Goal: Task Accomplishment & Management: Use online tool/utility

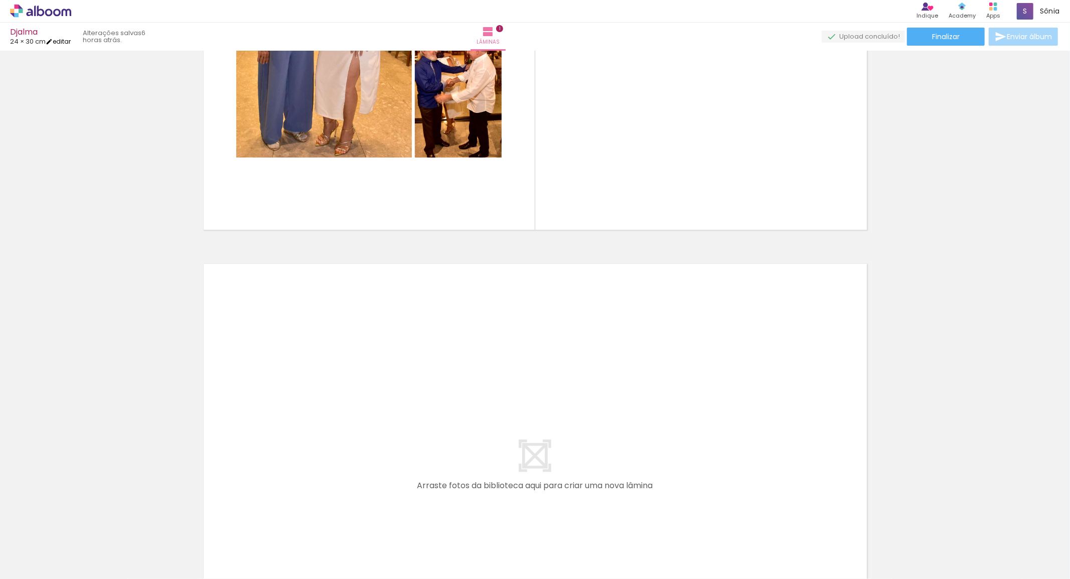
scroll to position [126, 0]
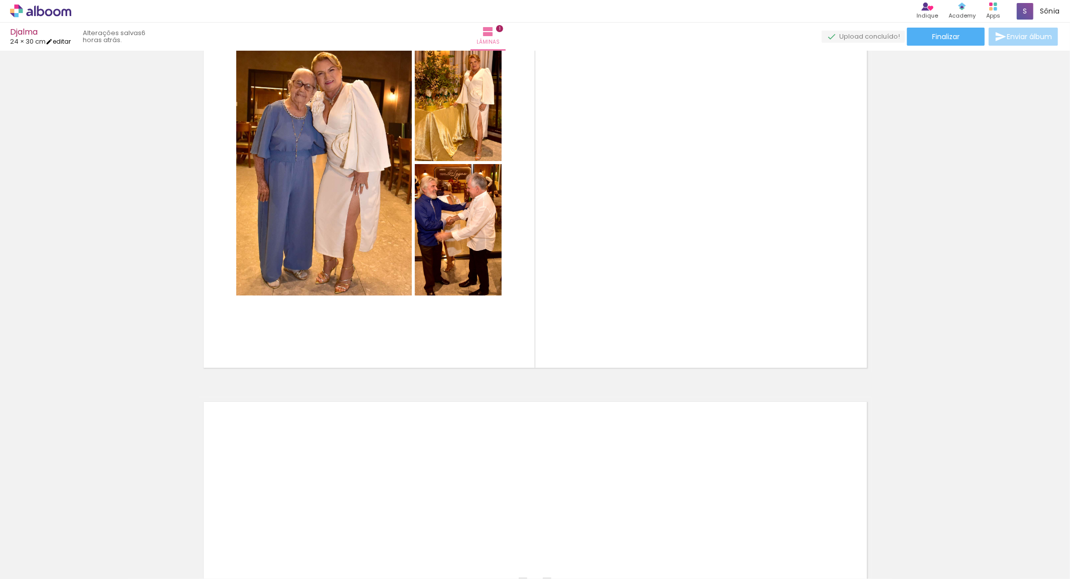
click at [62, 43] on link "editar" at bounding box center [58, 41] width 25 height 9
type input "30,5"
type input "49"
type input "3"
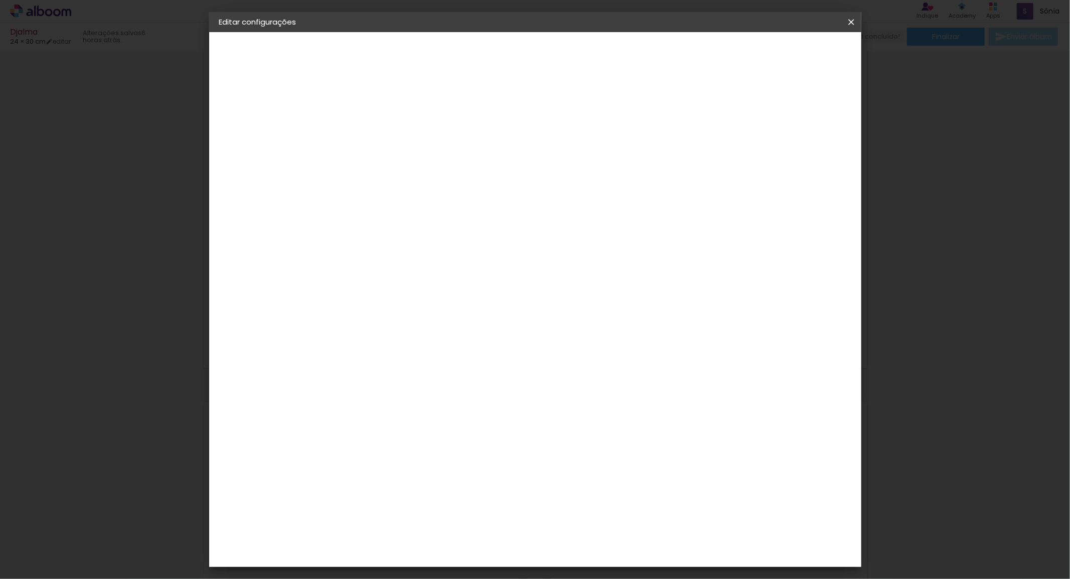
drag, startPoint x: 342, startPoint y: 310, endPoint x: 412, endPoint y: 296, distance: 71.4
click at [407, 207] on div "24.5 cm cm cm mm A maioria das encadernadoras sugere 5mm de sangria." at bounding box center [576, 167] width 473 height 80
type input "24,7"
type paper-input "24,7"
drag, startPoint x: 591, startPoint y: 419, endPoint x: 656, endPoint y: 415, distance: 65.3
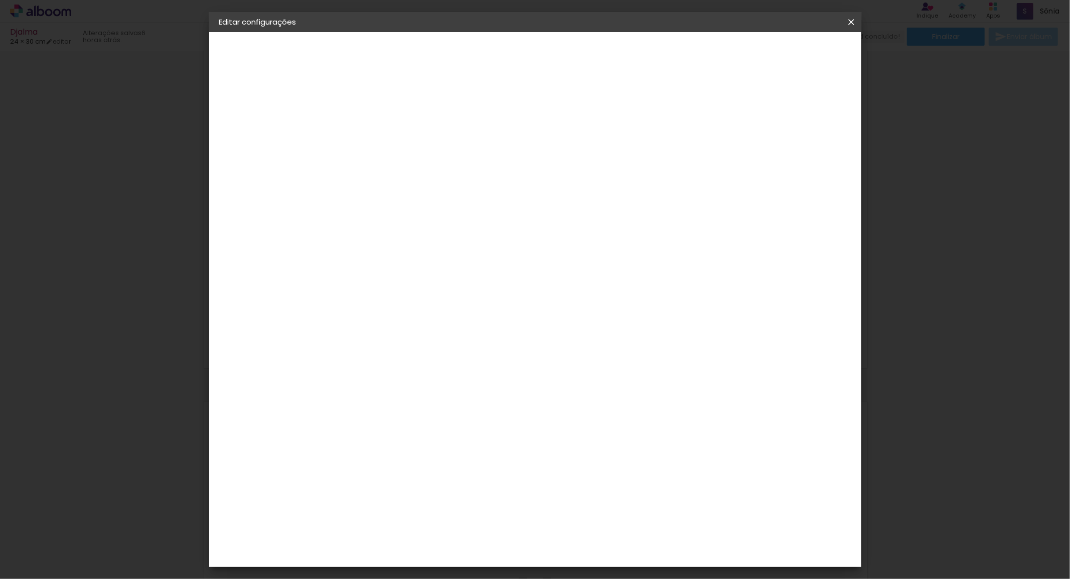
click at [656, 415] on div "cm" at bounding box center [595, 419] width 393 height 35
type input "61"
type paper-input "61"
click at [788, 51] on span "Salvar configurações" at bounding box center [750, 53] width 74 height 7
click at [788, 52] on span "Salvar configurações" at bounding box center [750, 53] width 74 height 7
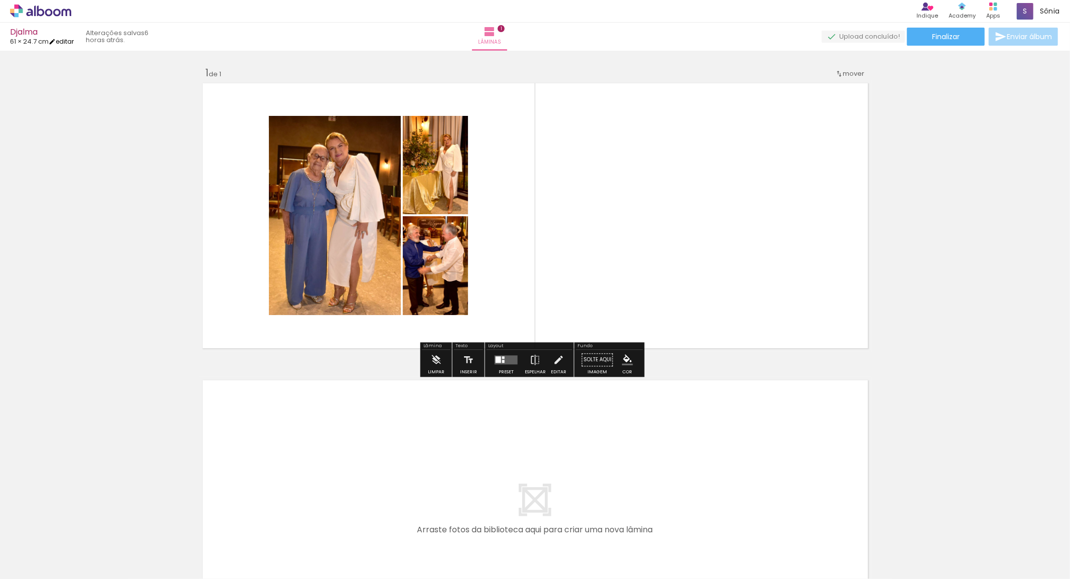
click at [56, 39] on iron-icon at bounding box center [52, 41] width 7 height 7
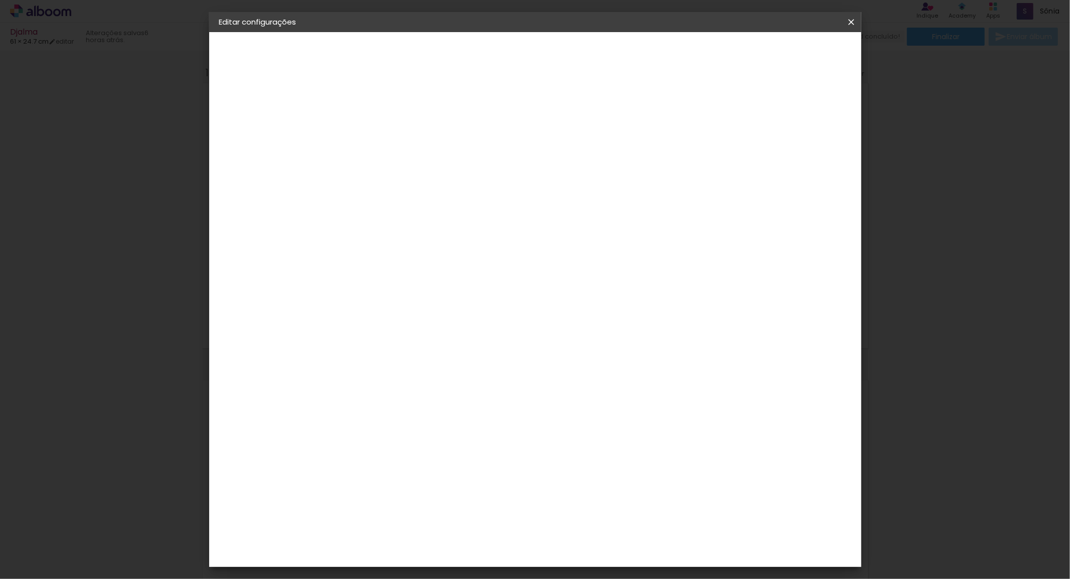
click at [773, 276] on quentale-layouter at bounding box center [576, 266] width 393 height 159
click at [855, 22] on iron-icon at bounding box center [851, 22] width 12 height 10
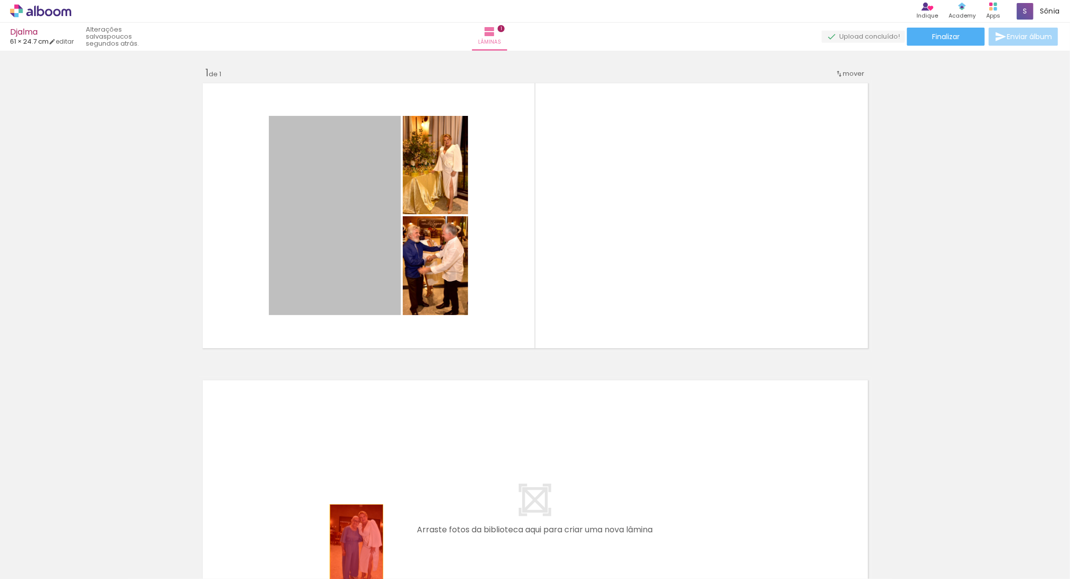
drag, startPoint x: 343, startPoint y: 232, endPoint x: 352, endPoint y: 544, distance: 312.2
click at [352, 544] on quentale-workspace at bounding box center [535, 289] width 1070 height 579
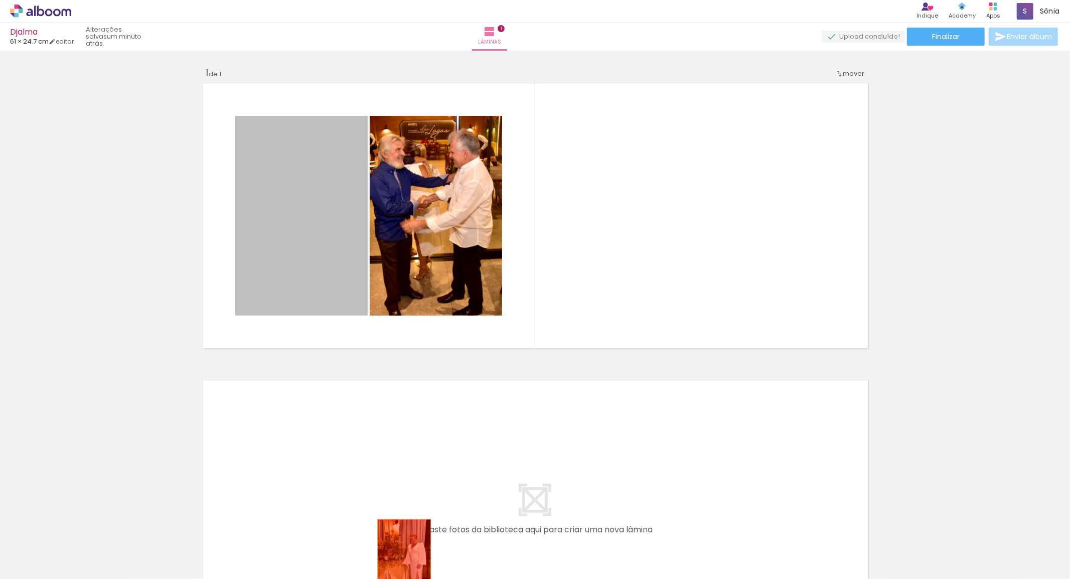
drag, startPoint x: 361, startPoint y: 376, endPoint x: 366, endPoint y: 296, distance: 80.4
click at [400, 560] on quentale-workspace at bounding box center [535, 289] width 1070 height 579
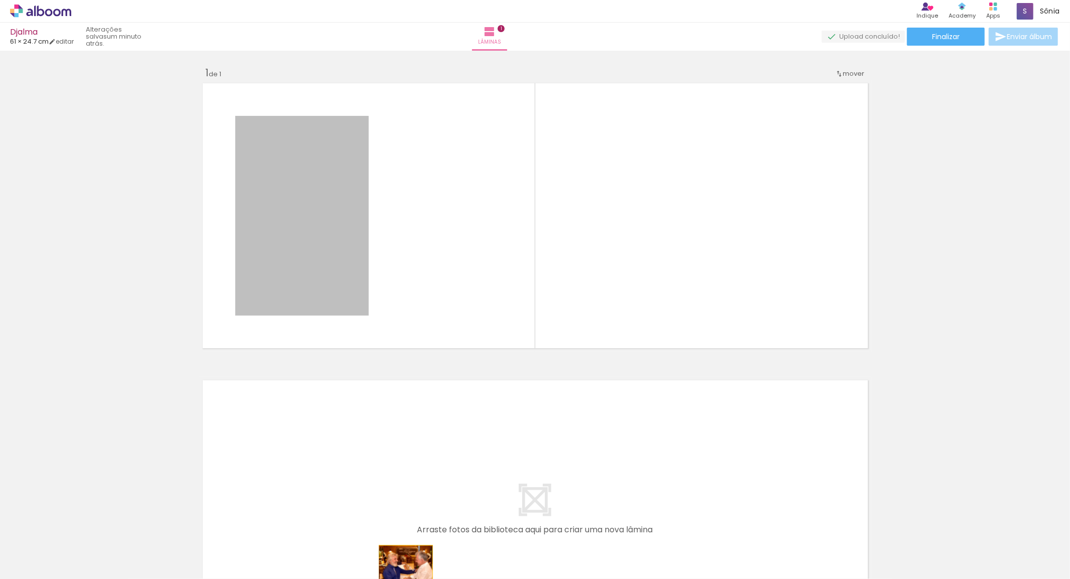
drag, startPoint x: 299, startPoint y: 251, endPoint x: 385, endPoint y: 552, distance: 313.6
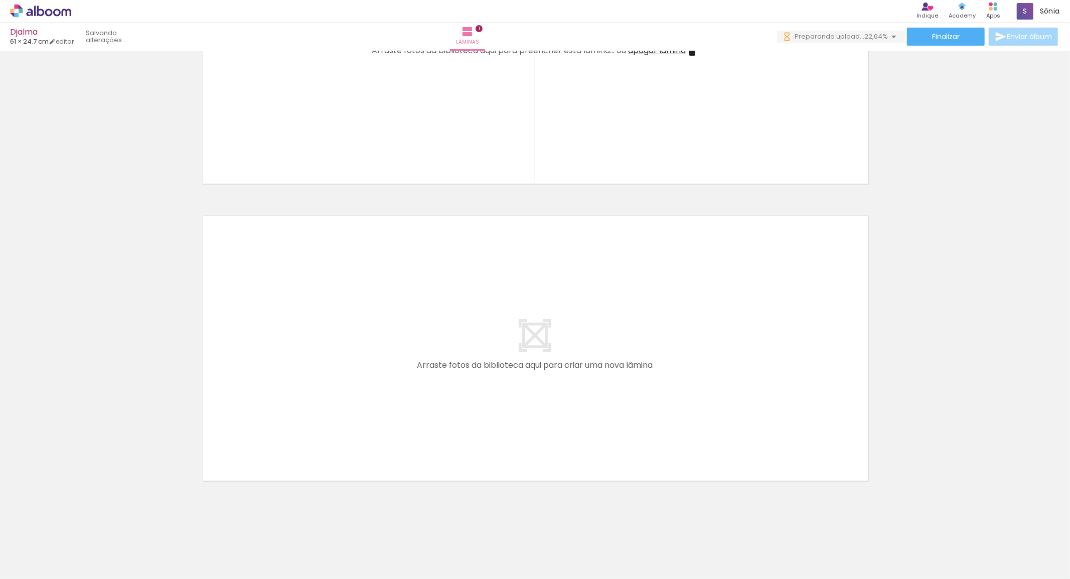
scroll to position [167, 0]
